Goal: Check status

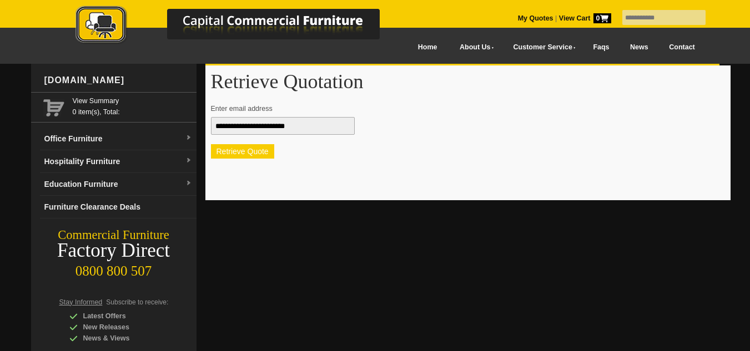
type input "**********"
click at [249, 152] on button "Retrieve Quote" at bounding box center [242, 151] width 63 height 14
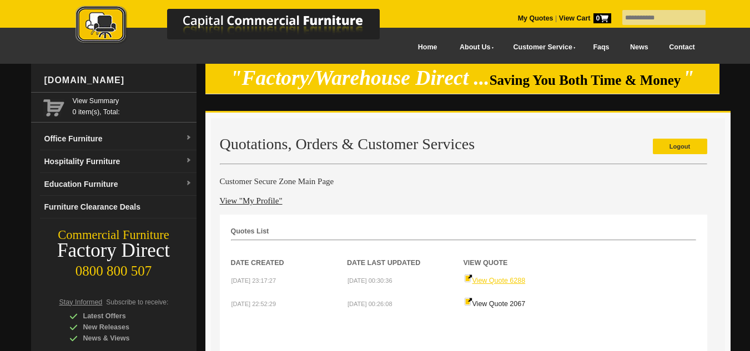
click at [497, 284] on link "View Quote 6288" at bounding box center [495, 281] width 62 height 8
